Goal: Information Seeking & Learning: Understand process/instructions

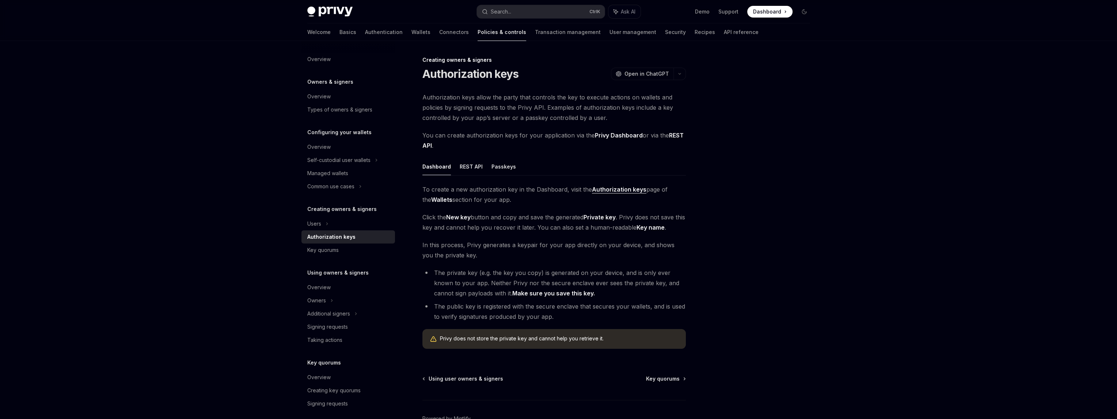
click at [753, 210] on div at bounding box center [760, 237] width 111 height 363
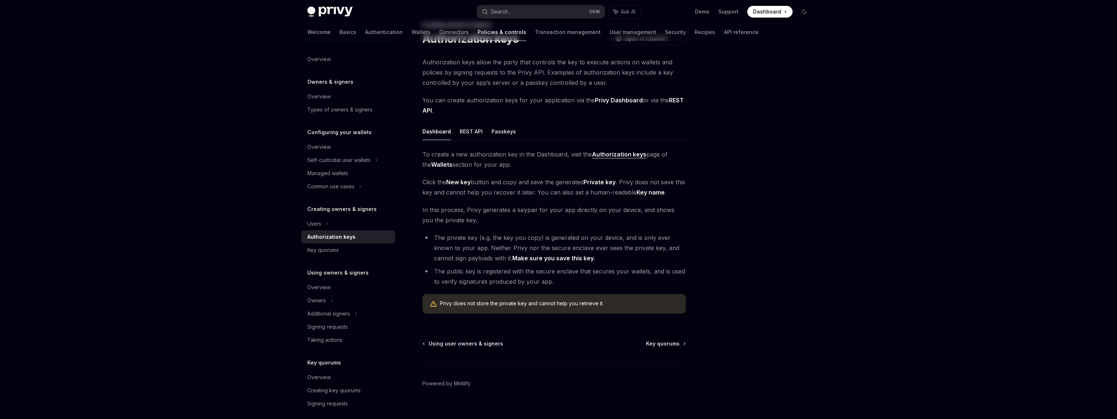
scroll to position [37, 0]
click at [751, 212] on div at bounding box center [760, 237] width 111 height 363
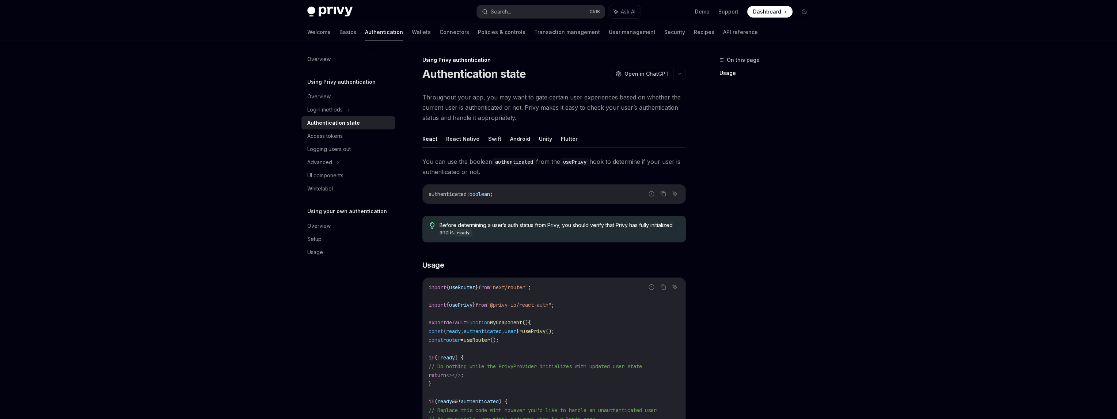
click at [755, 113] on div "On this page Usage" at bounding box center [760, 237] width 111 height 363
click at [755, 140] on div "On this page Usage" at bounding box center [760, 237] width 111 height 363
click at [759, 142] on div "On this page Usage" at bounding box center [760, 237] width 111 height 363
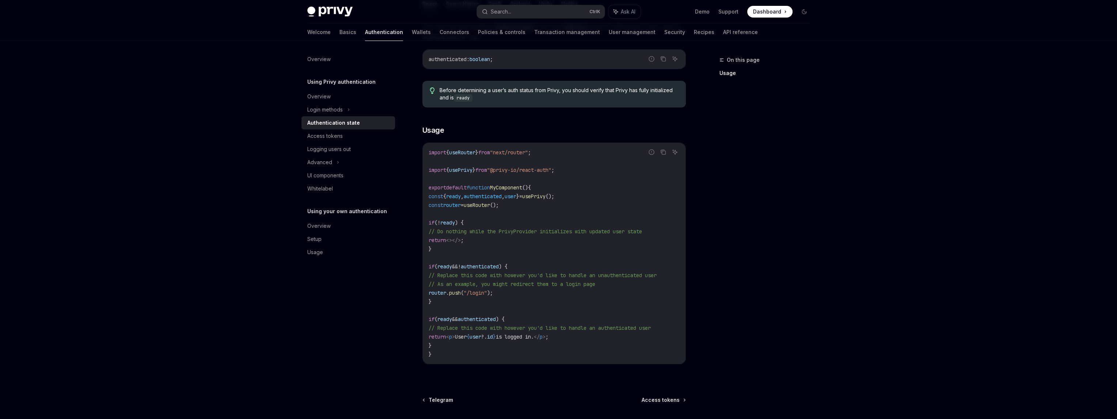
scroll to position [146, 0]
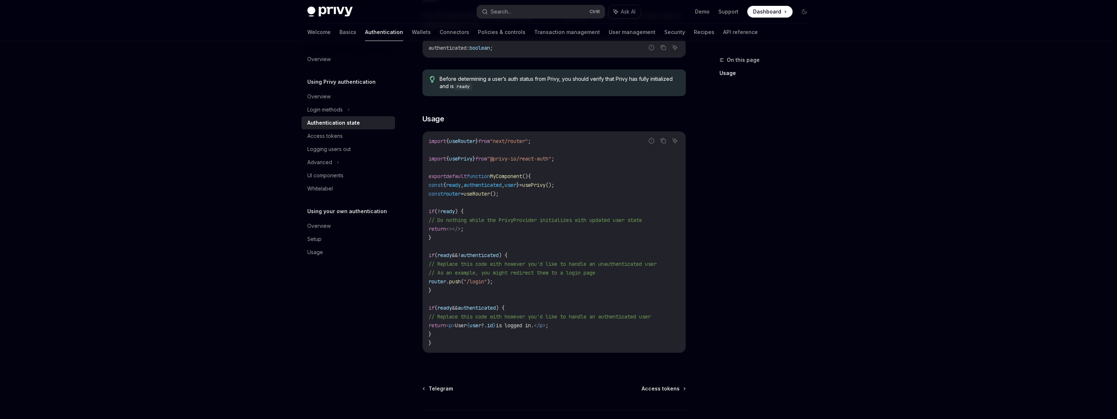
click at [761, 141] on div "On this page Usage" at bounding box center [760, 237] width 111 height 363
click at [762, 140] on div "On this page Usage" at bounding box center [760, 237] width 111 height 363
click at [342, 162] on div "Advanced" at bounding box center [348, 162] width 94 height 13
click at [339, 217] on div "UI components" at bounding box center [325, 214] width 36 height 9
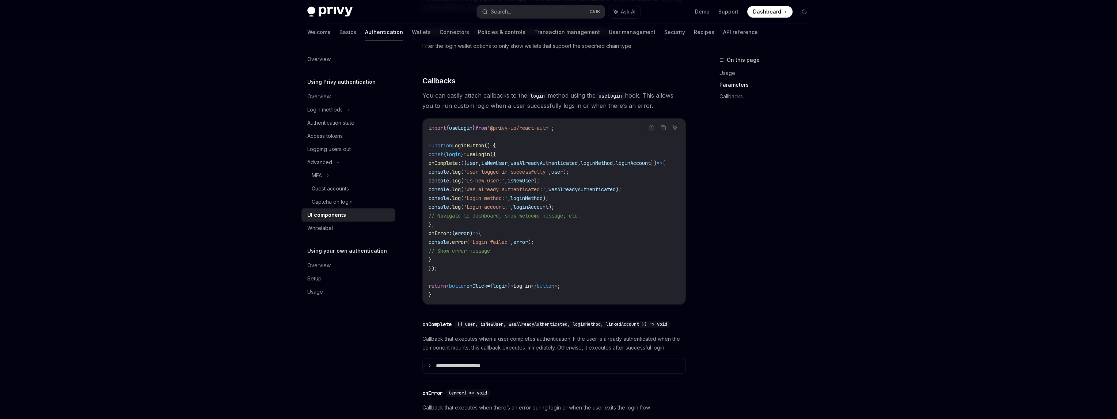
scroll to position [840, 0]
click at [799, 218] on div "On this page Usage Parameters Callbacks" at bounding box center [760, 237] width 111 height 363
click at [798, 219] on div "On this page Usage Parameters Callbacks" at bounding box center [760, 237] width 111 height 363
click at [797, 220] on div "On this page Usage Parameters Callbacks" at bounding box center [760, 237] width 111 height 363
click at [342, 125] on div "Authentication state" at bounding box center [330, 122] width 47 height 9
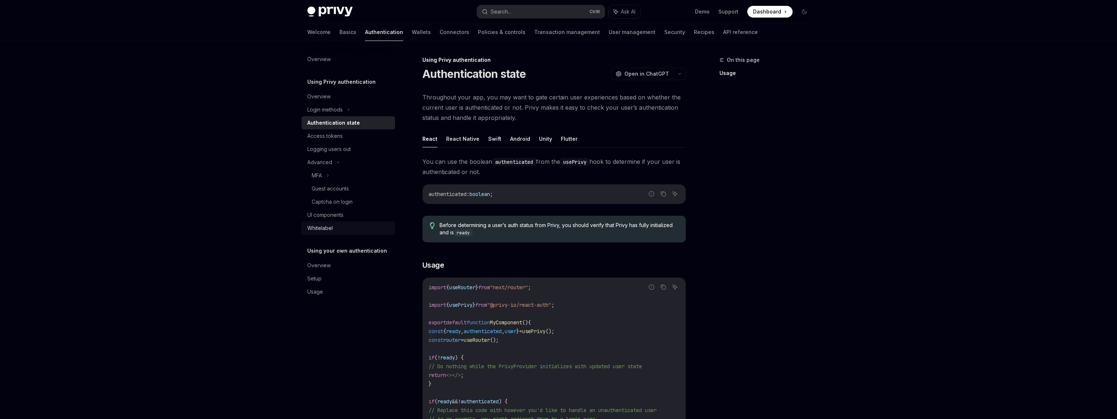
click at [320, 231] on div "Whitelabel" at bounding box center [320, 228] width 26 height 9
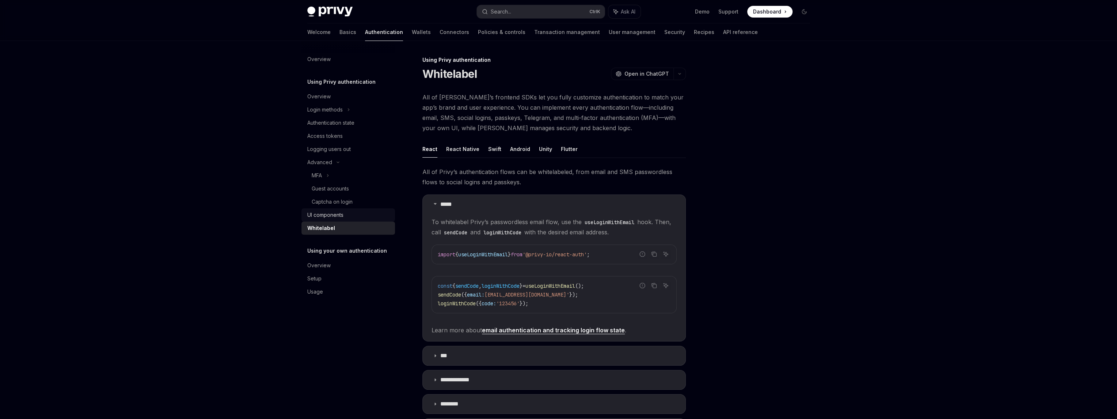
click at [349, 216] on div "UI components" at bounding box center [348, 214] width 83 height 9
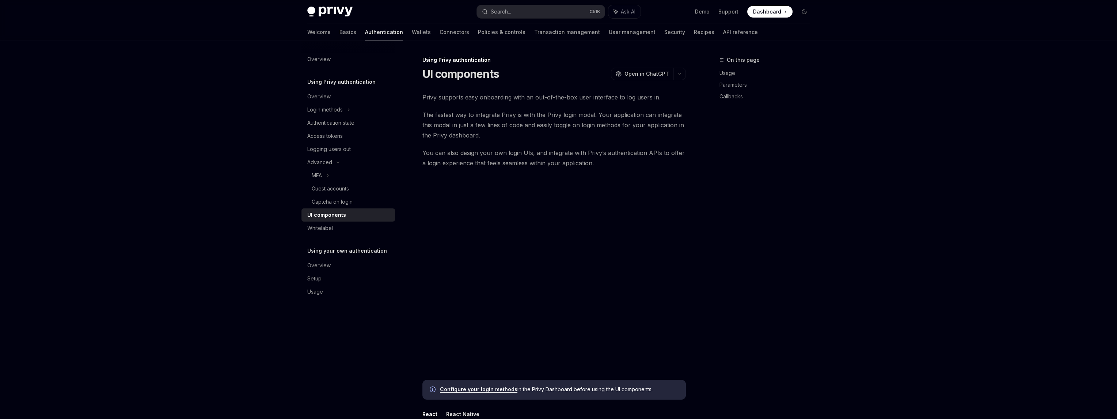
type textarea "*"
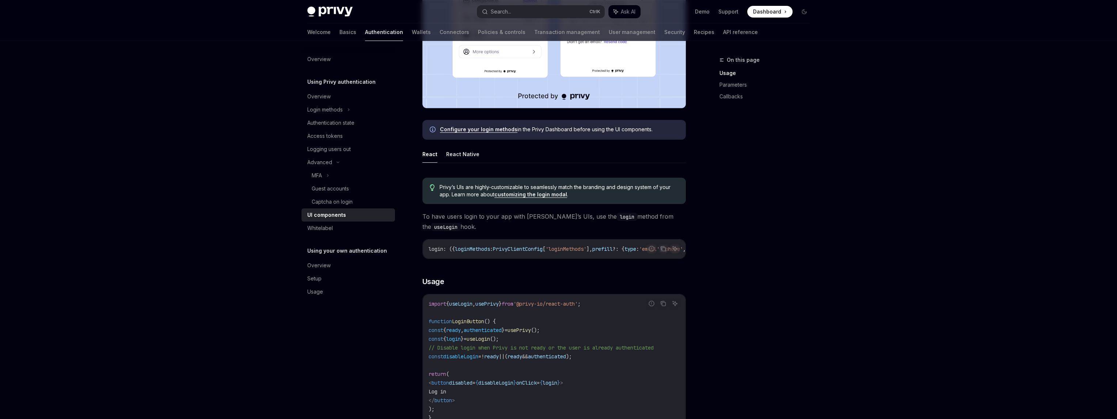
scroll to position [402, 0]
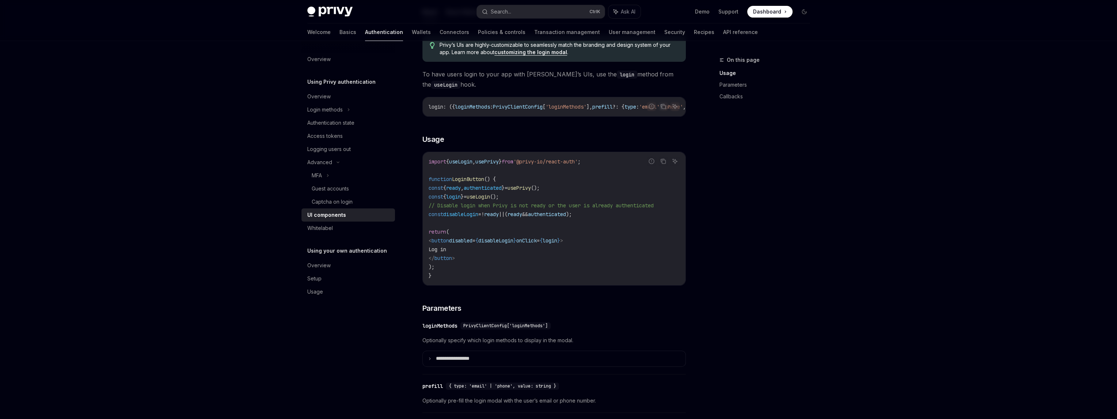
click at [763, 231] on div "On this page Usage Parameters Callbacks" at bounding box center [760, 237] width 111 height 363
click at [763, 227] on div "On this page Usage Parameters Callbacks" at bounding box center [760, 237] width 111 height 363
click at [751, 217] on div "On this page Usage Parameters Callbacks" at bounding box center [760, 237] width 111 height 363
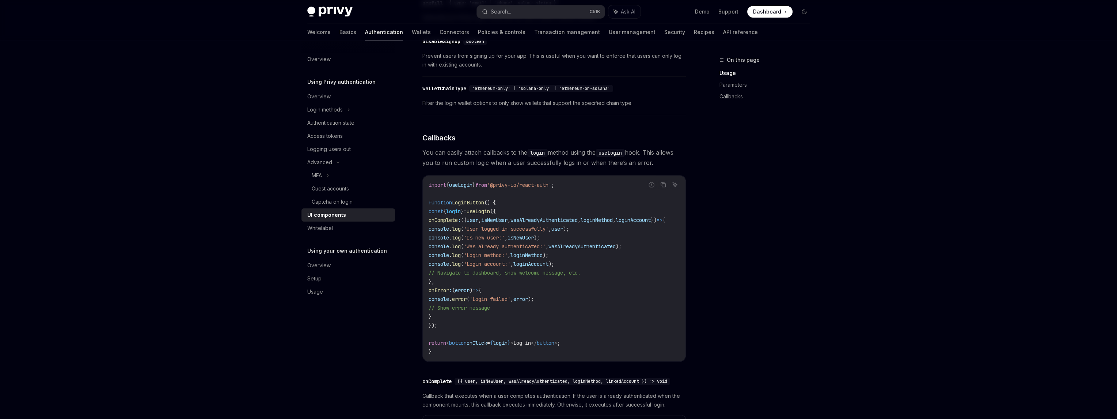
scroll to position [804, 0]
